Goal: Information Seeking & Learning: Learn about a topic

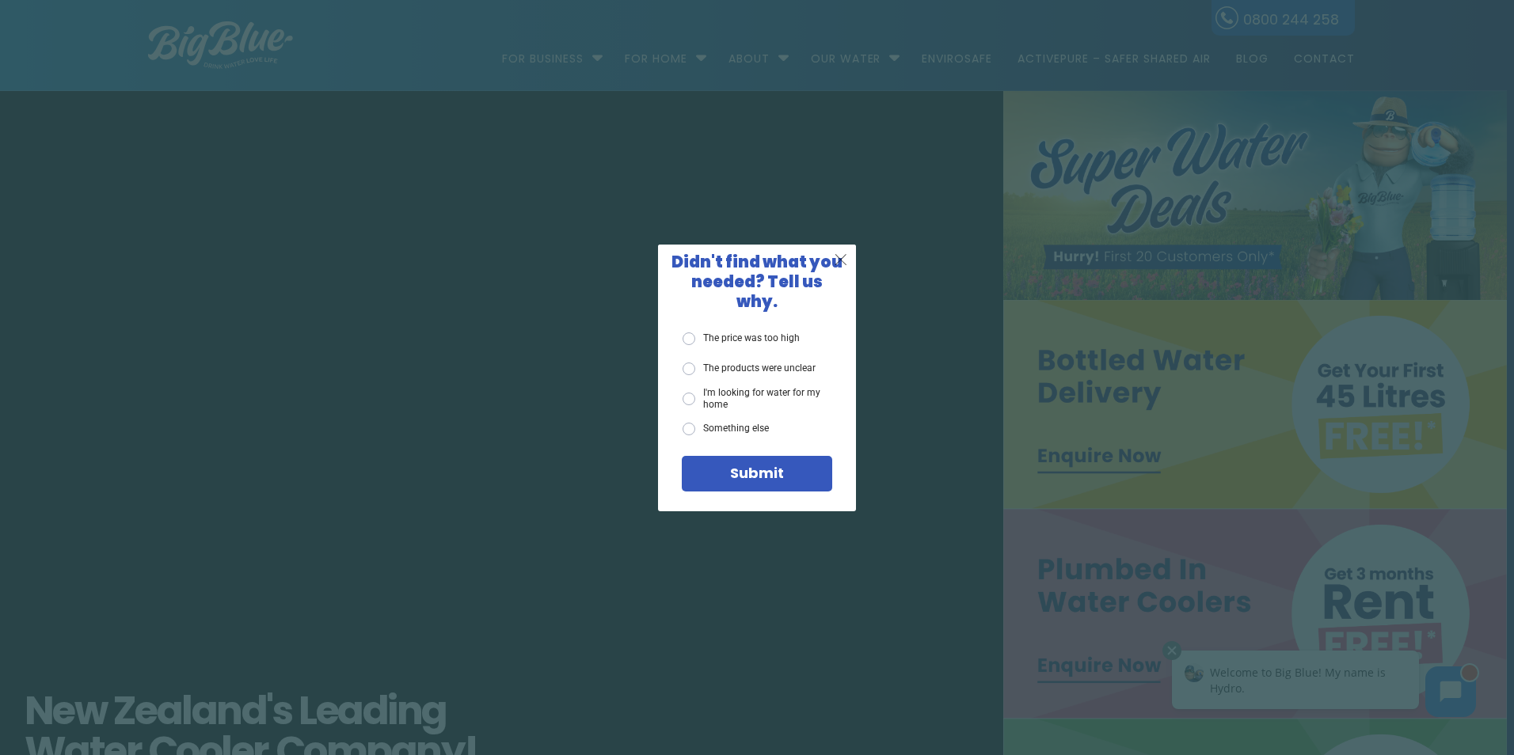
click at [839, 269] on span "X" at bounding box center [841, 259] width 14 height 20
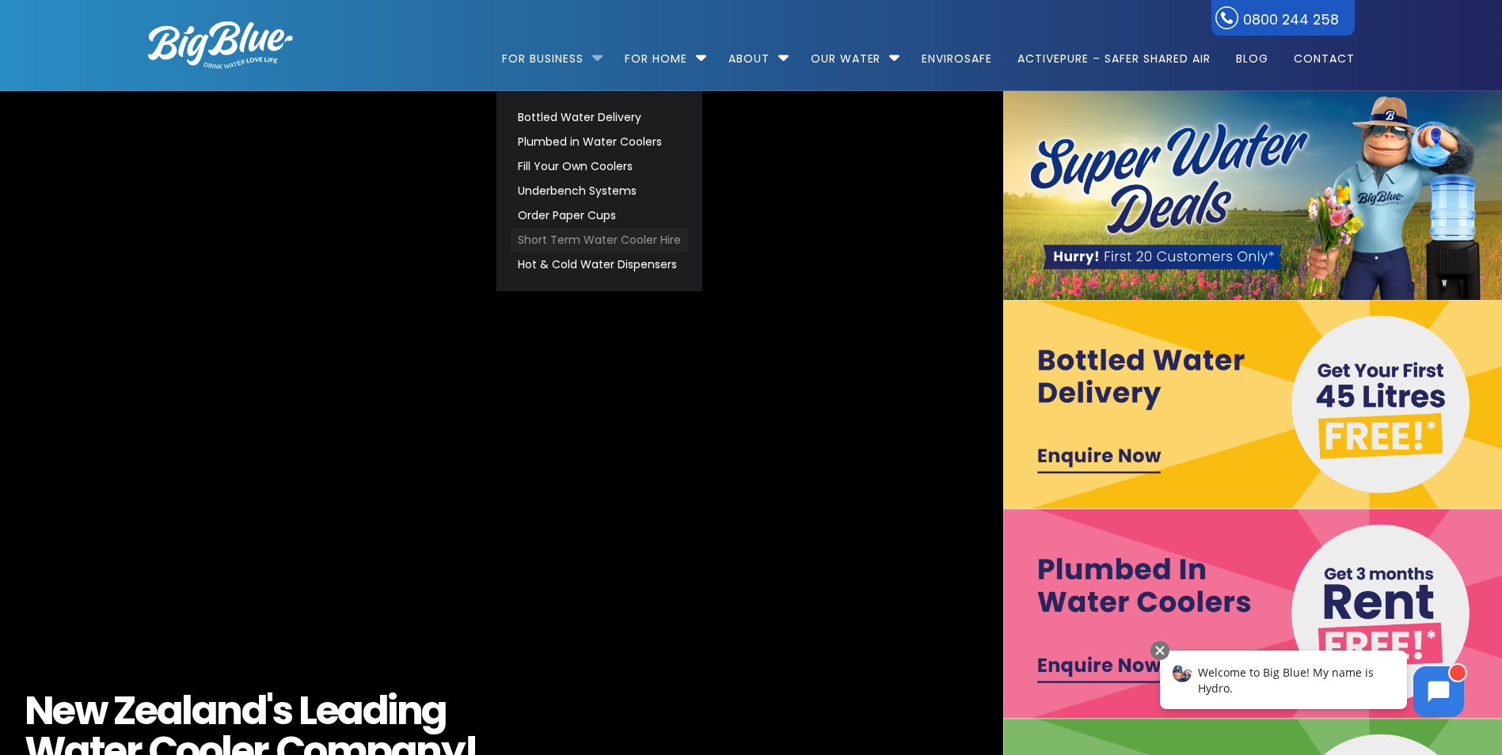
click at [668, 238] on link "Short Term Water Cooler Hire" at bounding box center [599, 240] width 177 height 25
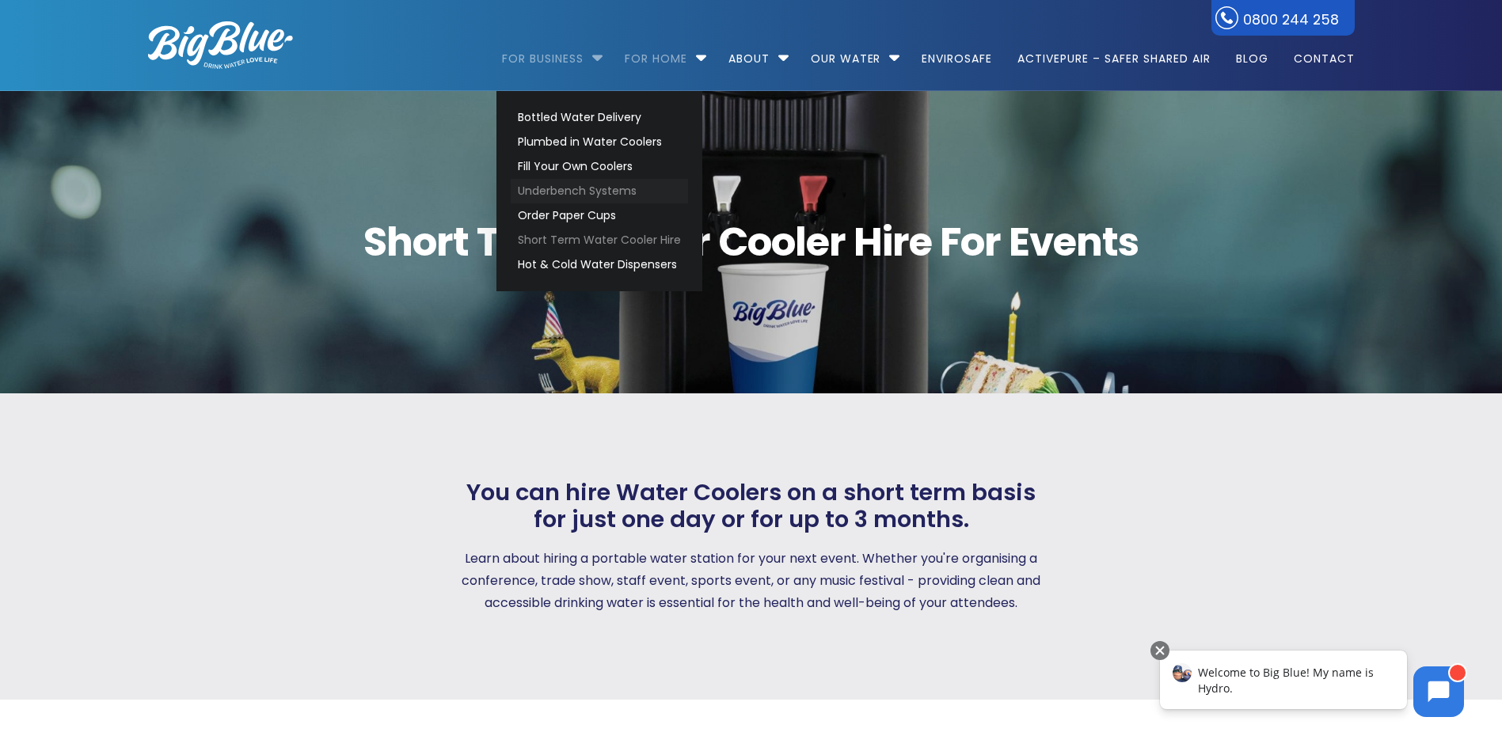
click at [647, 192] on link "Underbench Systems" at bounding box center [599, 191] width 177 height 25
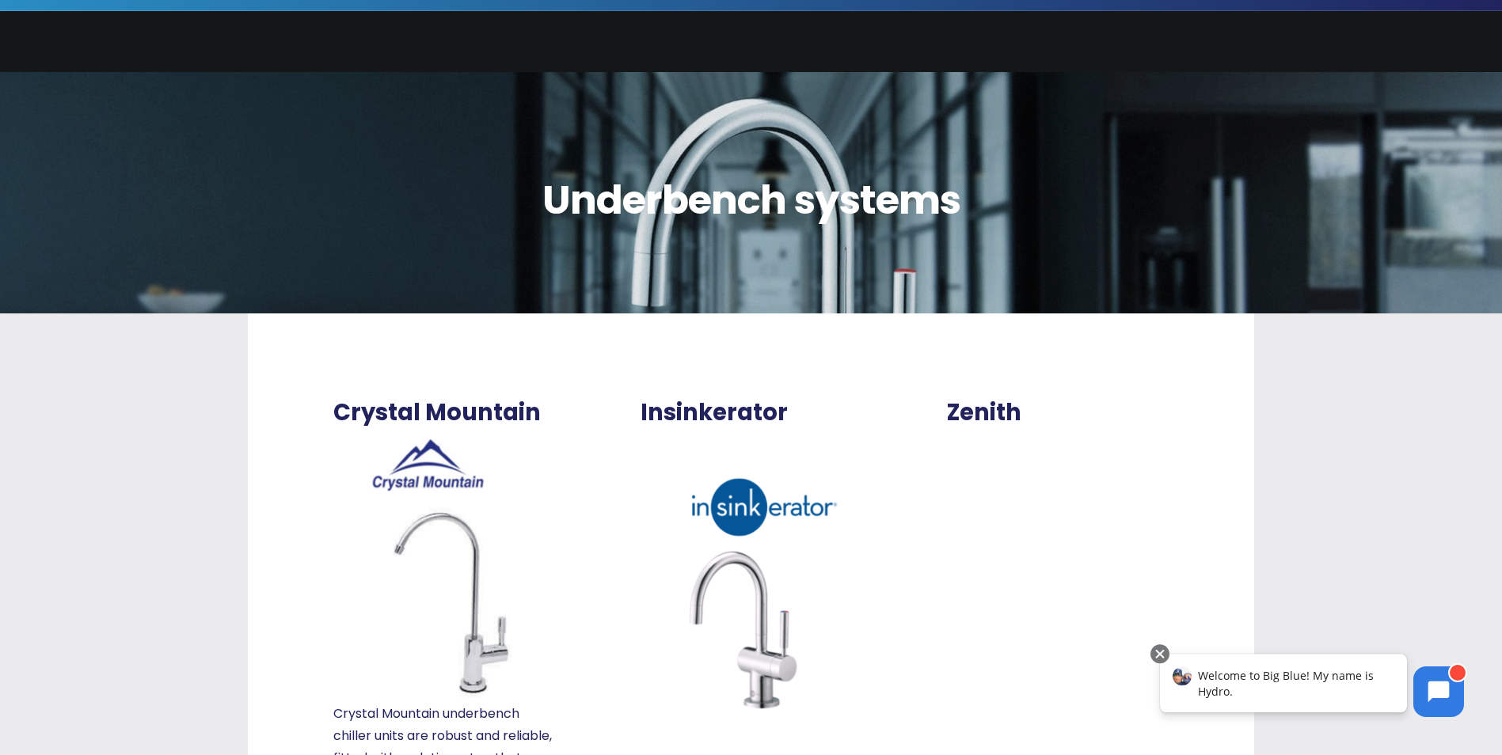
scroll to position [79, 0]
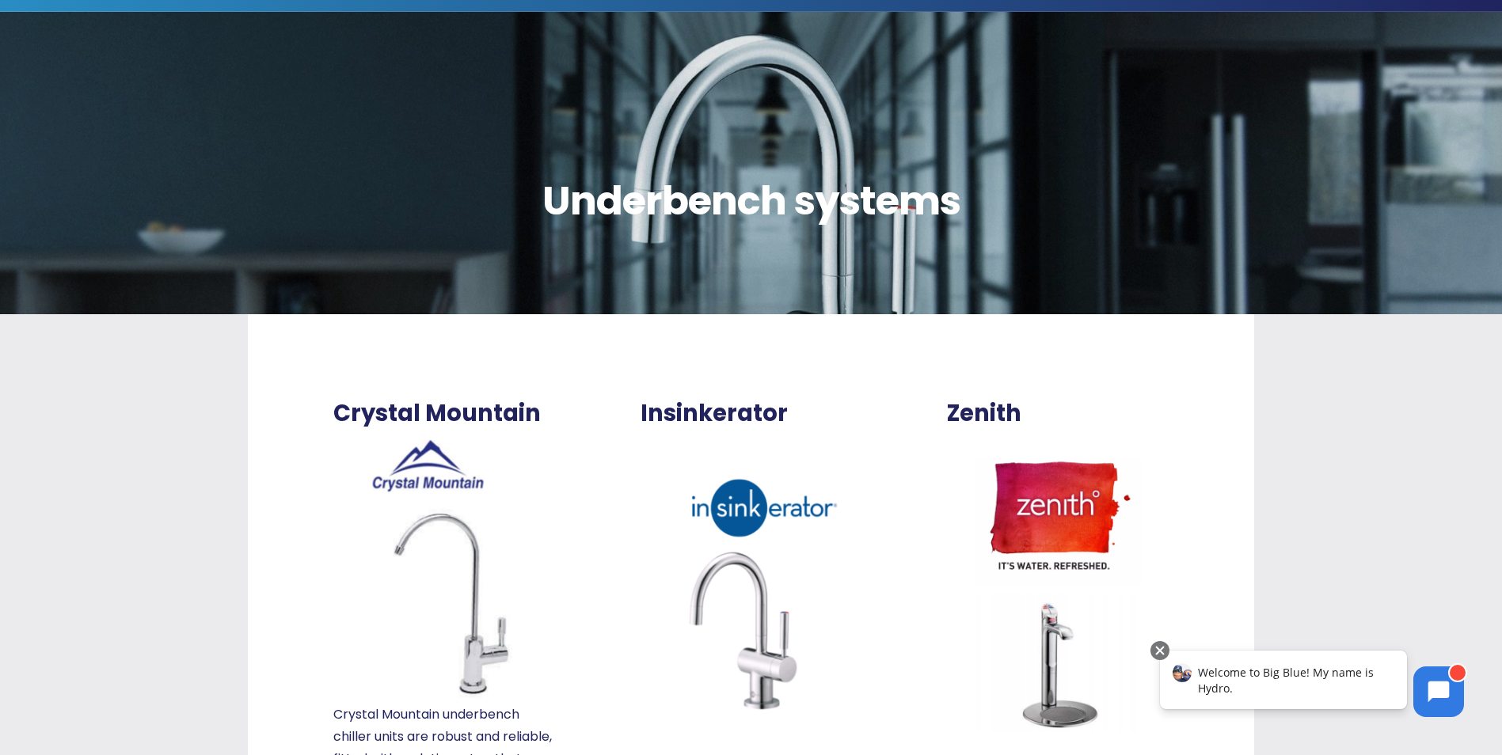
click at [771, 432] on div "Insinkerator The Insinkerator range from Emerson has a well deserved following …" at bounding box center [752, 658] width 222 height 517
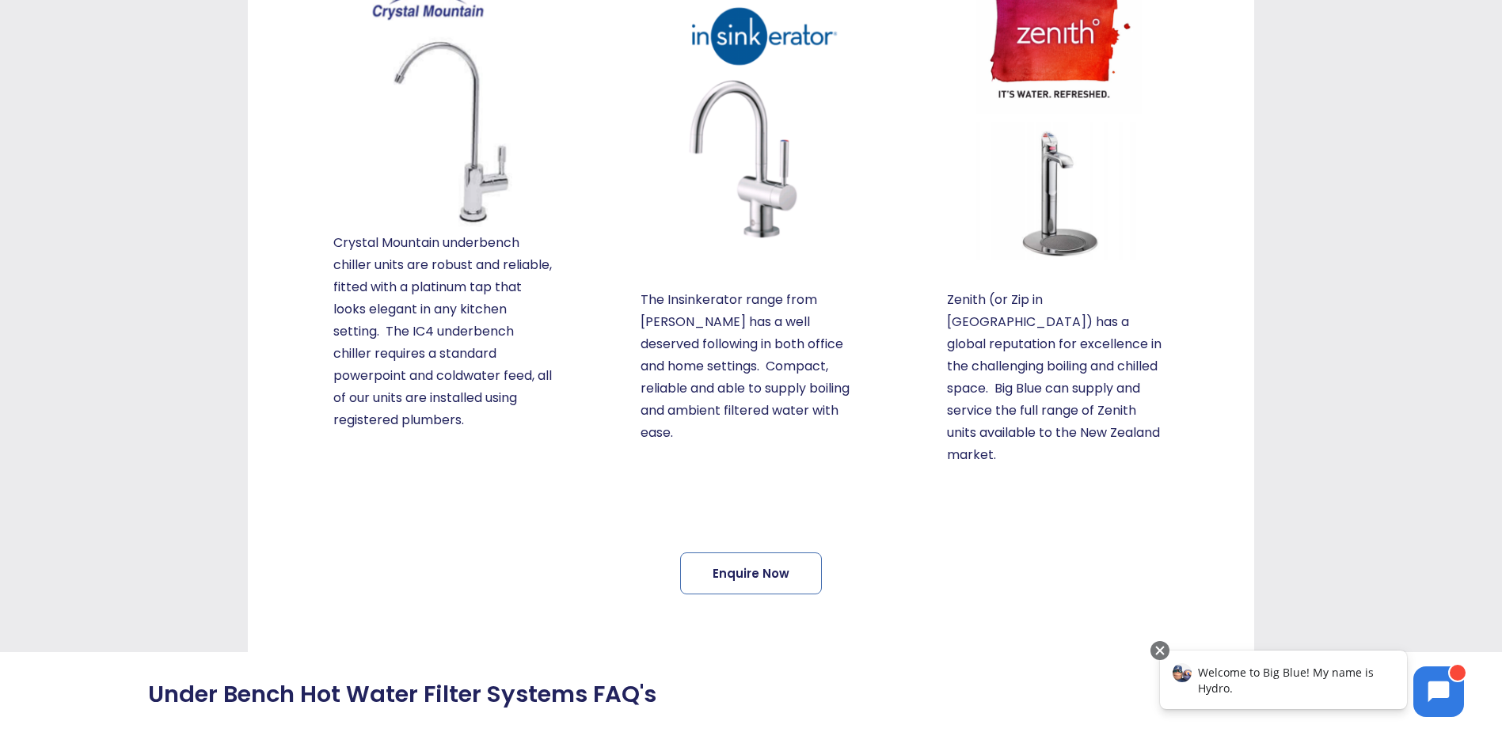
scroll to position [554, 0]
